Goal: Learn about a topic

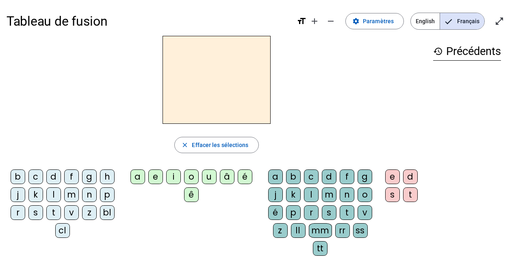
scroll to position [7, 0]
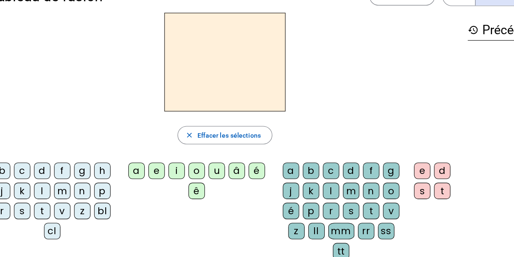
click at [18, 186] on div "j" at bounding box center [18, 188] width 15 height 15
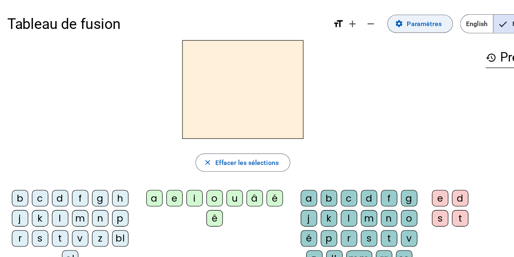
click at [379, 14] on span at bounding box center [375, 21] width 58 height 20
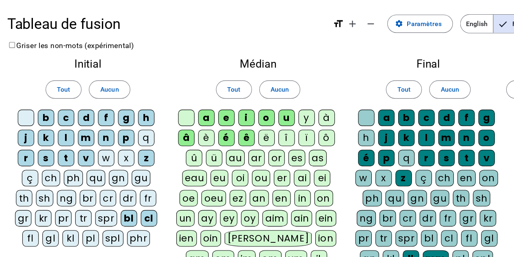
click at [208, 141] on div "au" at bounding box center [210, 140] width 17 height 15
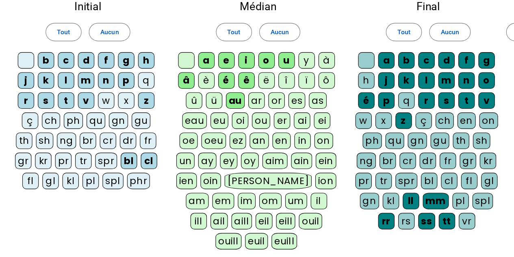
scroll to position [178, 0]
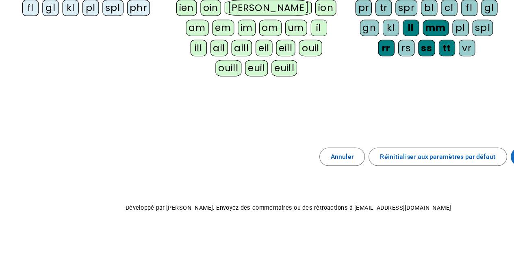
click at [457, 163] on span at bounding box center [480, 167] width 49 height 20
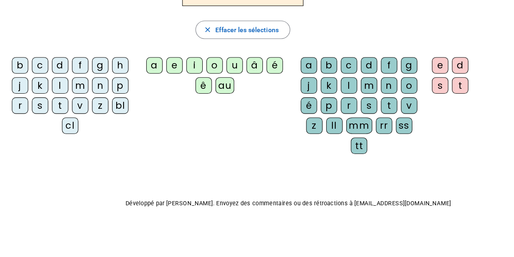
scroll to position [89, 0]
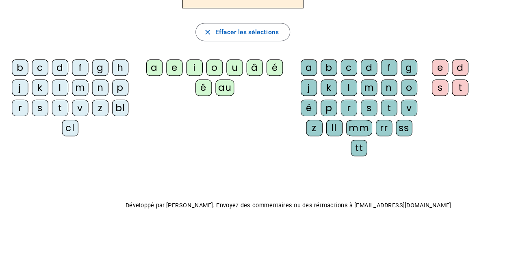
drag, startPoint x: 18, startPoint y: 106, endPoint x: 49, endPoint y: 98, distance: 31.8
click at [18, 106] on div "j" at bounding box center [18, 105] width 15 height 15
click at [201, 102] on div "au" at bounding box center [200, 105] width 17 height 15
click at [348, 105] on div "n" at bounding box center [347, 105] width 15 height 15
click at [390, 82] on div "e" at bounding box center [393, 88] width 15 height 15
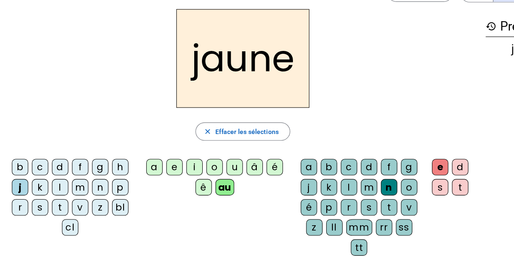
scroll to position [0, 0]
